Goal: Transaction & Acquisition: Obtain resource

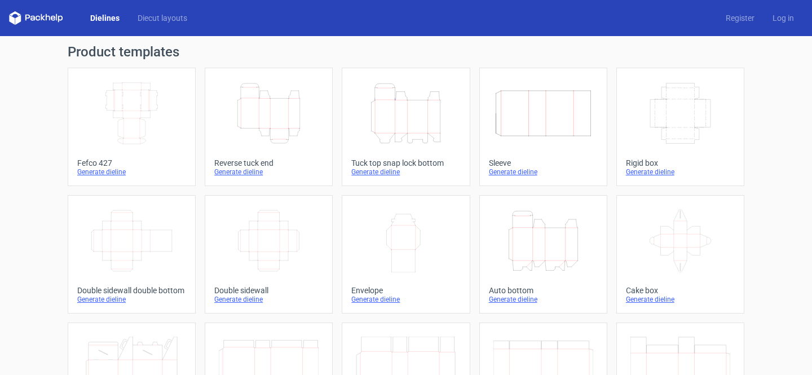
click at [147, 104] on icon "Width Depth Height" at bounding box center [132, 113] width 100 height 63
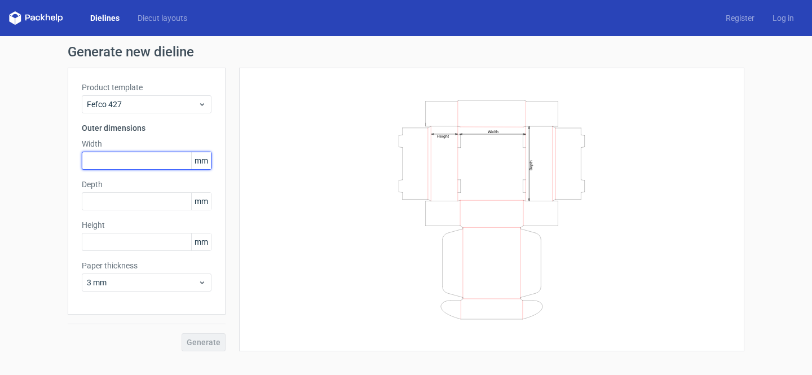
click at [143, 169] on input "text" at bounding box center [147, 161] width 130 height 18
type input "166"
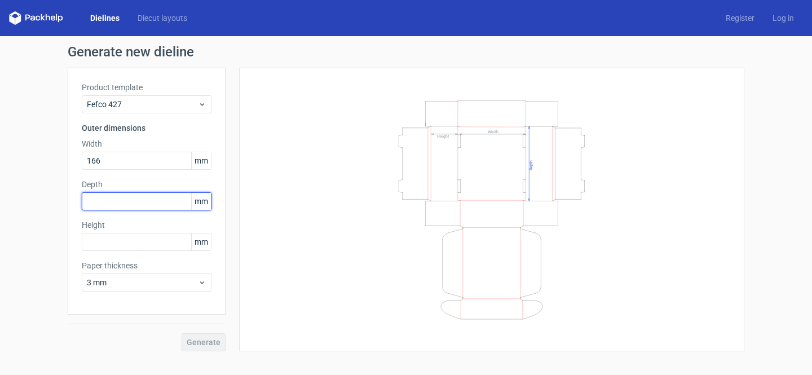
click at [108, 205] on input "text" at bounding box center [147, 201] width 130 height 18
type input "156"
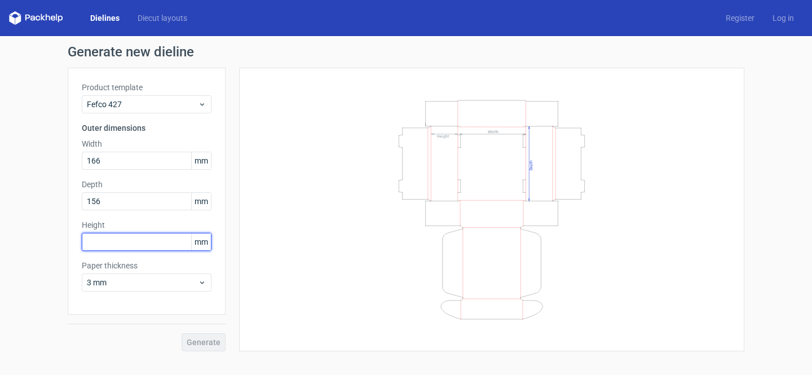
click at [135, 239] on input "text" at bounding box center [147, 242] width 130 height 18
type input "154"
click at [206, 336] on button "Generate" at bounding box center [204, 342] width 44 height 18
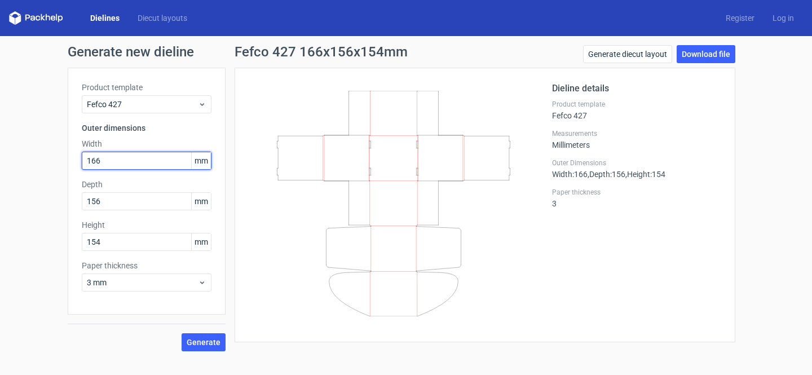
drag, startPoint x: 109, startPoint y: 158, endPoint x: 7, endPoint y: 158, distance: 102.6
click at [7, 158] on div "Generate new dieline Product template Fefco 427 Outer dimensions Width 166 mm D…" at bounding box center [406, 198] width 812 height 324
type input "1"
drag, startPoint x: 96, startPoint y: 162, endPoint x: 24, endPoint y: 154, distance: 72.6
click at [24, 154] on div "Generate new dieline Product template Fefco 427 Outer dimensions Width 216 mm D…" at bounding box center [406, 198] width 812 height 324
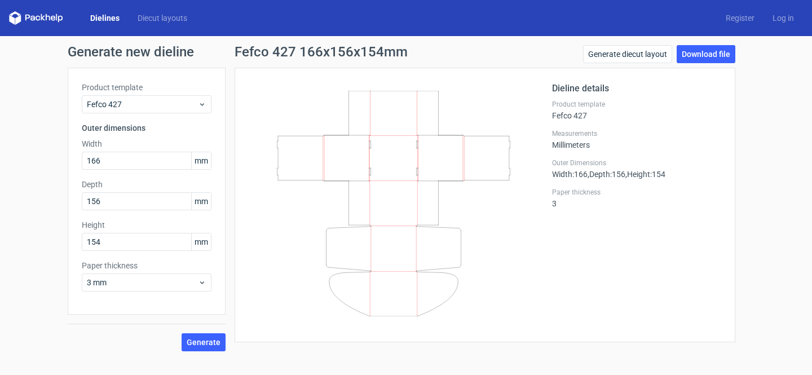
click at [262, 347] on div "Fefco 427 166x156x154mm Generate diecut layout Download file Dieline details Pr…" at bounding box center [485, 198] width 519 height 306
click at [204, 339] on span "Generate" at bounding box center [204, 342] width 34 height 8
click at [707, 58] on link "Download file" at bounding box center [706, 54] width 59 height 18
drag, startPoint x: 96, startPoint y: 158, endPoint x: 81, endPoint y: 158, distance: 15.8
click at [83, 158] on input "166" at bounding box center [147, 161] width 130 height 18
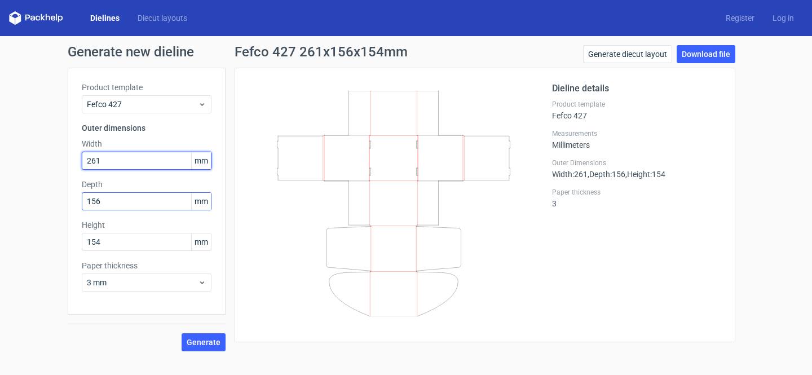
type input "261"
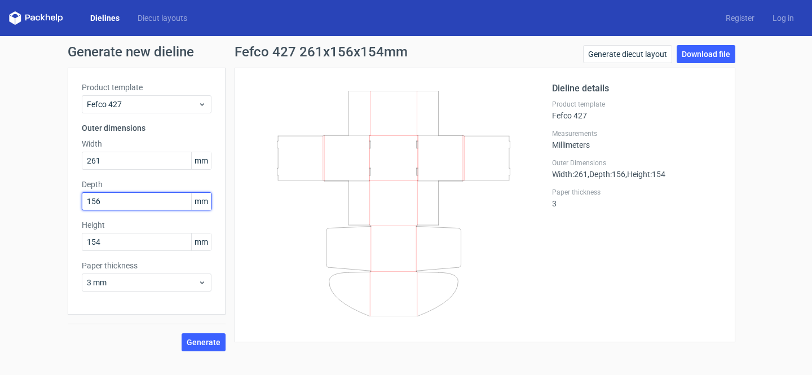
drag, startPoint x: 94, startPoint y: 201, endPoint x: 45, endPoint y: 200, distance: 49.6
click at [45, 200] on div "Generate new dieline Product template Fefco 427 Outer dimensions Width 261 mm D…" at bounding box center [406, 198] width 812 height 324
type input "260"
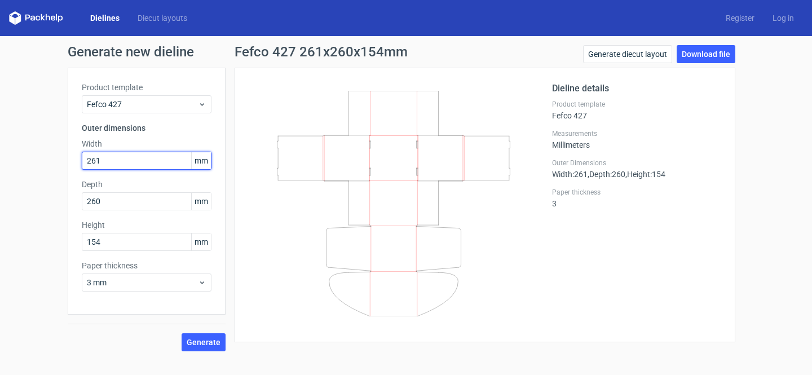
click at [94, 160] on input "261" at bounding box center [147, 161] width 130 height 18
type input "216"
click at [228, 203] on div "Fefco 427 216x260x154mm Generate diecut layout Download file Dieline details Pr…" at bounding box center [485, 198] width 519 height 306
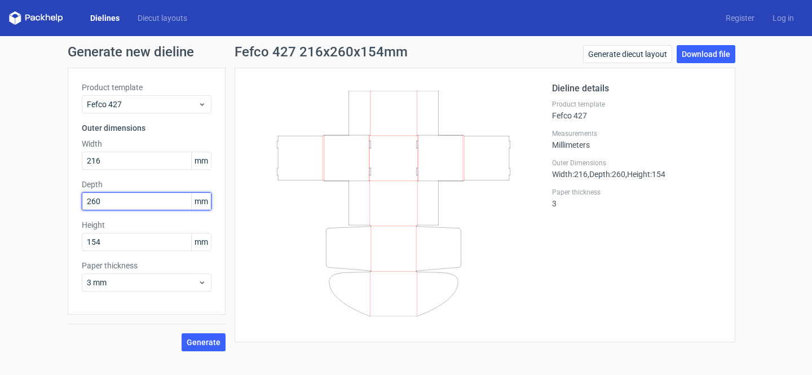
click at [105, 208] on input "260" at bounding box center [147, 201] width 130 height 18
type input "206"
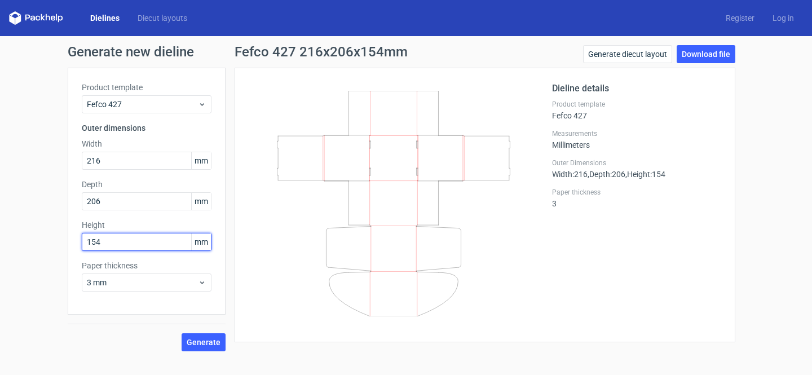
drag, startPoint x: 108, startPoint y: 243, endPoint x: 0, endPoint y: 228, distance: 109.3
click at [0, 228] on div "Generate new dieline Product template Fefco 427 Outer dimensions Width 216 mm D…" at bounding box center [406, 198] width 812 height 324
type input "204"
click at [216, 340] on span "Generate" at bounding box center [204, 342] width 34 height 8
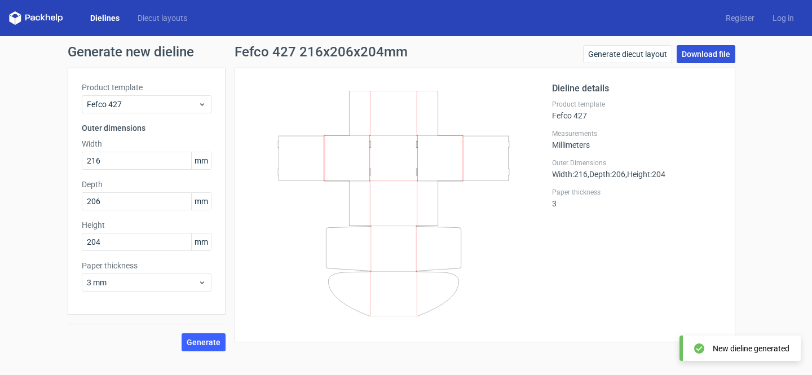
click at [700, 54] on link "Download file" at bounding box center [706, 54] width 59 height 18
